Goal: Check status

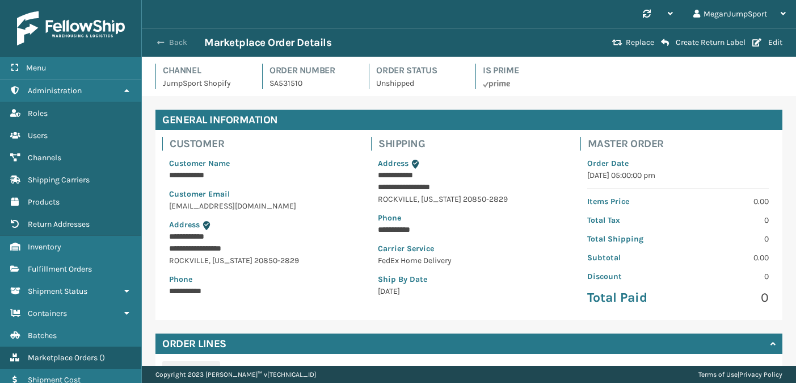
click at [173, 37] on button "Back" at bounding box center [178, 42] width 52 height 10
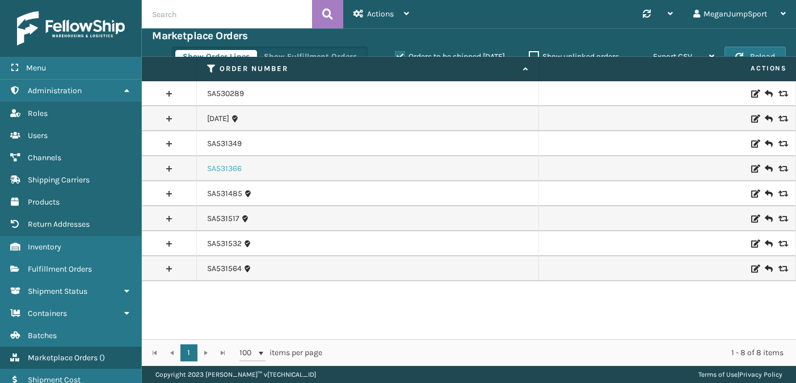
click at [228, 165] on link "SA531366" at bounding box center [224, 168] width 35 height 11
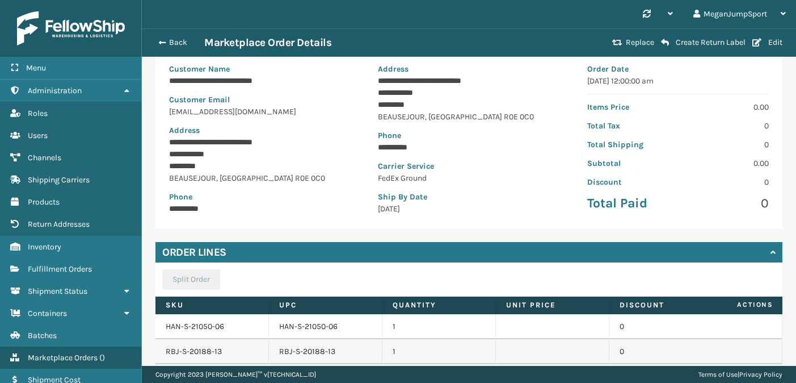
scroll to position [174, 0]
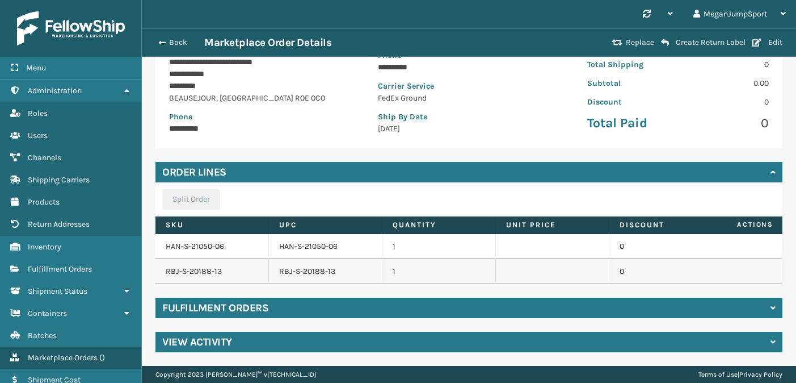
click at [293, 303] on div "Fulfillment Orders" at bounding box center [469, 307] width 627 height 20
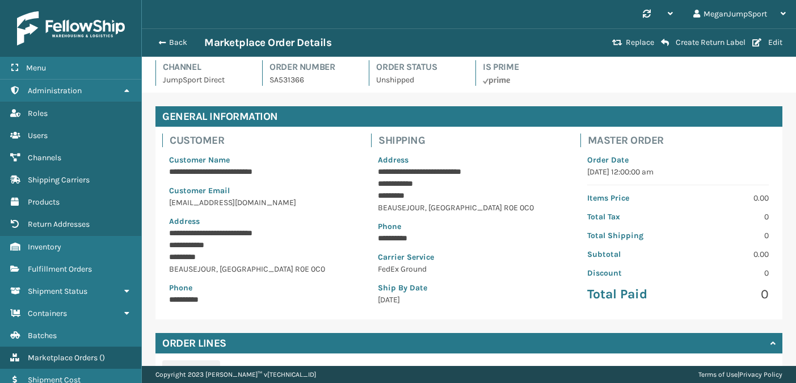
scroll to position [0, 0]
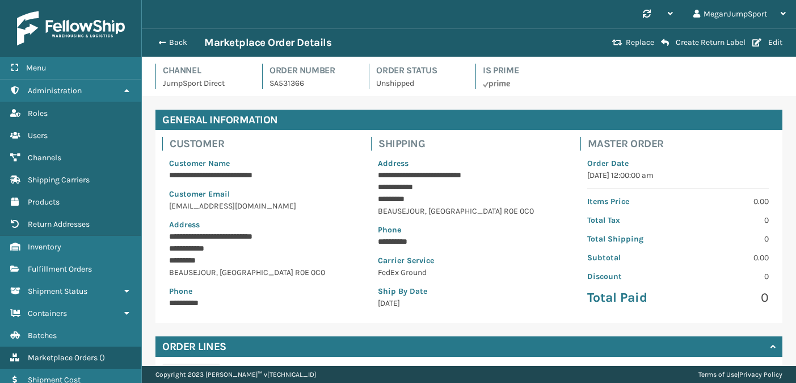
click at [285, 83] on p "SA531366" at bounding box center [313, 83] width 86 height 12
copy p "SA531366"
click at [185, 43] on button "Back" at bounding box center [178, 42] width 52 height 10
